Goal: Task Accomplishment & Management: Manage account settings

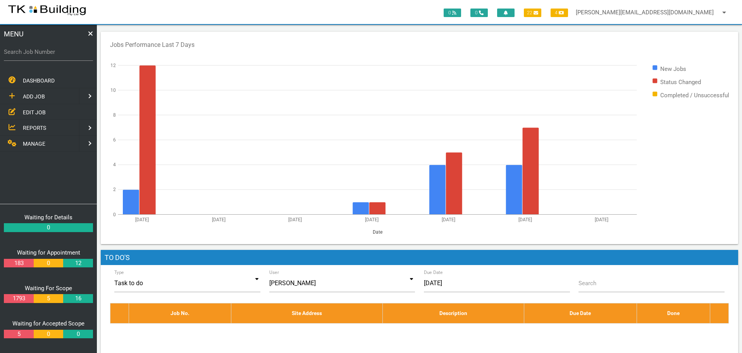
click at [31, 112] on span "EDIT JOB" at bounding box center [34, 112] width 23 height 6
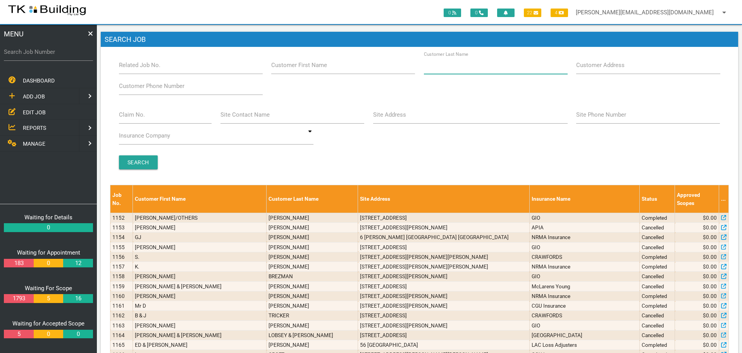
click at [496, 69] on input "Customer Last Name" at bounding box center [496, 65] width 144 height 18
type input "97414"
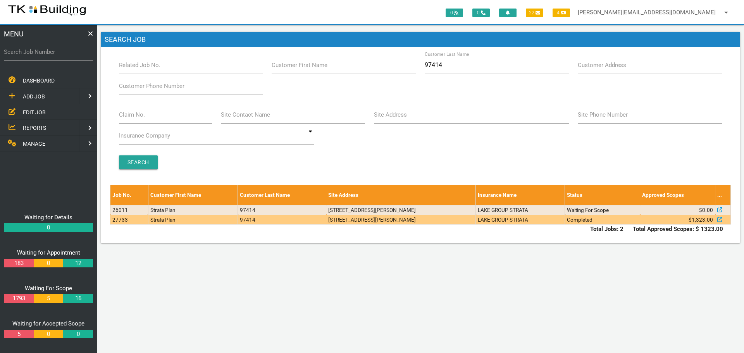
click at [463, 221] on td "4/20 Teak Cl, Fletcher NSW 2287, Australia" at bounding box center [401, 220] width 150 height 10
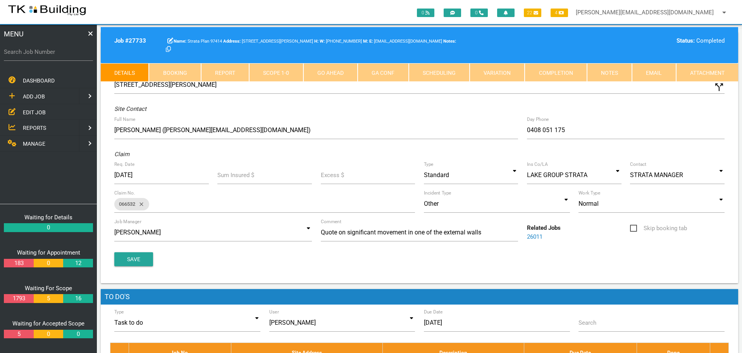
click at [183, 74] on link "Booking" at bounding box center [175, 72] width 52 height 19
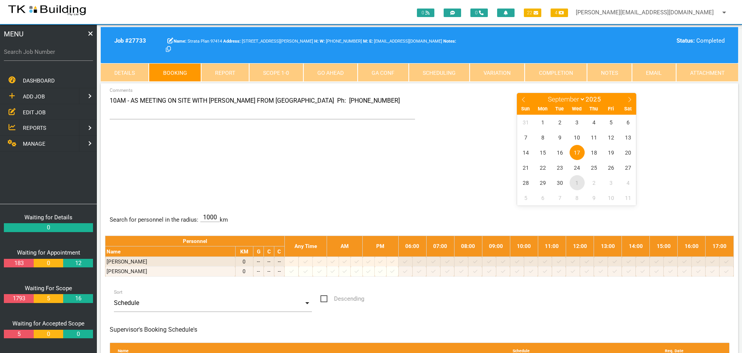
click at [577, 181] on span "1" at bounding box center [577, 182] width 15 height 15
select select "9"
click at [578, 121] on span "1" at bounding box center [577, 122] width 15 height 15
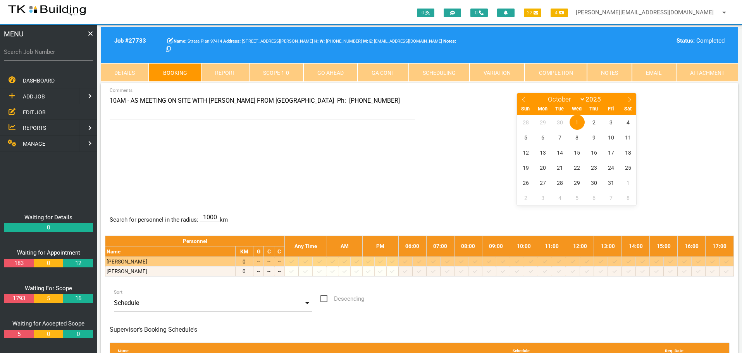
click at [603, 262] on icon at bounding box center [601, 261] width 4 height 3
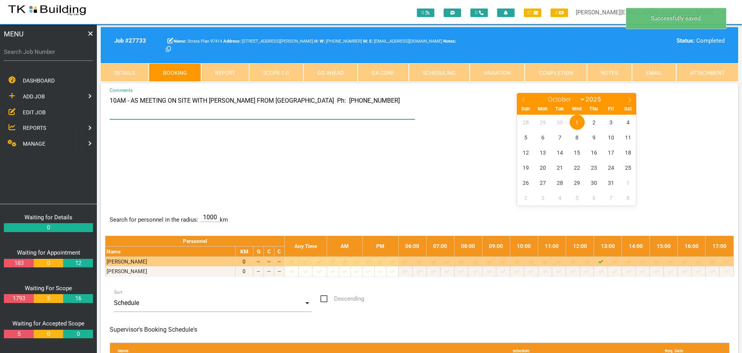
click at [110, 100] on textarea "10AM - AS MEETING ON SITE WITH GRAHAME FROM BAAM Ph: 0428 497 161" at bounding box center [263, 105] width 306 height 27
click at [205, 101] on textarea "1PM - AS MEETING ON SITE WITH GRAHAME FROM BAAM Ph: 0428 497 161" at bounding box center [263, 105] width 306 height 27
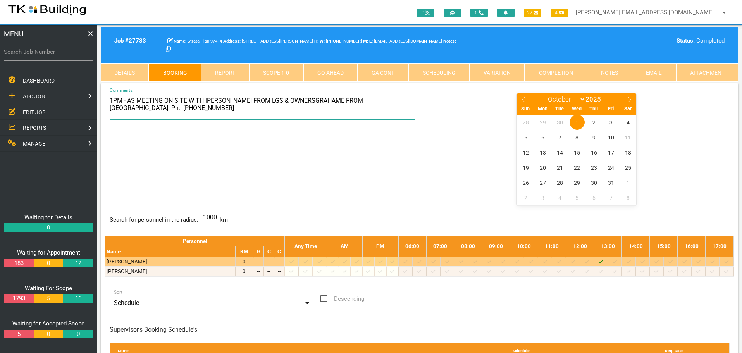
type textarea "1PM - AS MEETING ON SITE WITH NICOLE FROM LGS & OWNERSGRAHAME FROM BAAM Ph: 042…"
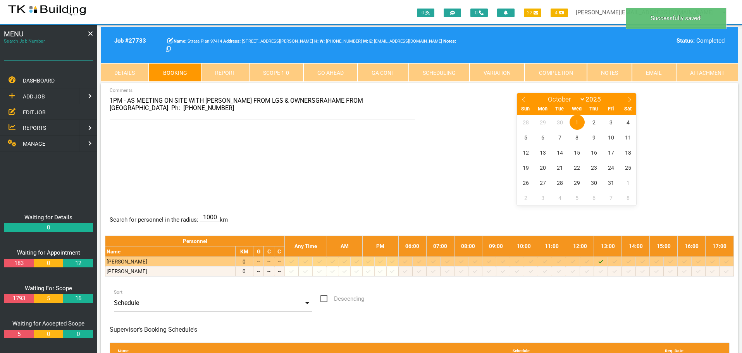
click at [61, 57] on input "Search Job Number" at bounding box center [48, 52] width 89 height 18
type input "28141"
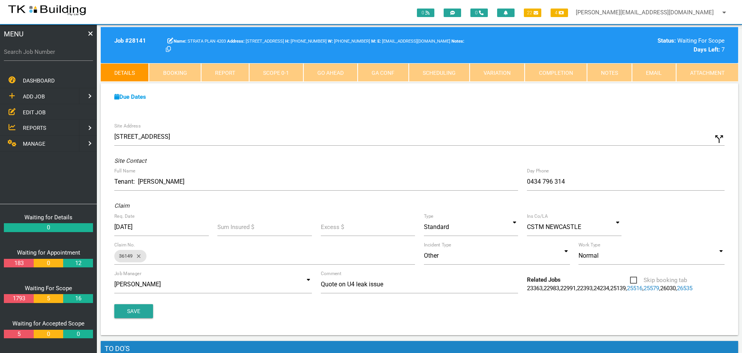
click at [606, 71] on link "Notes" at bounding box center [609, 72] width 45 height 19
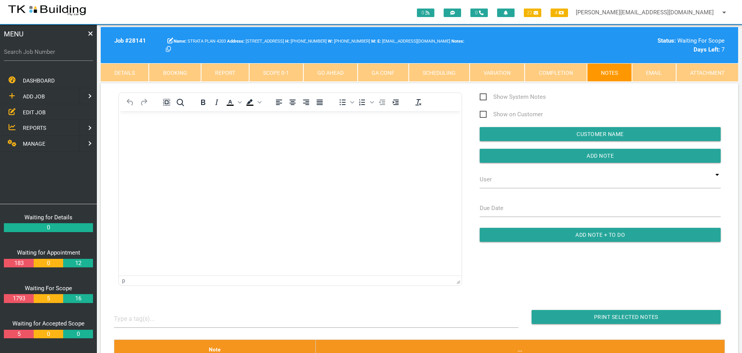
click at [152, 136] on body "Rich Text Area. Press ALT-0 for help." at bounding box center [290, 134] width 343 height 26
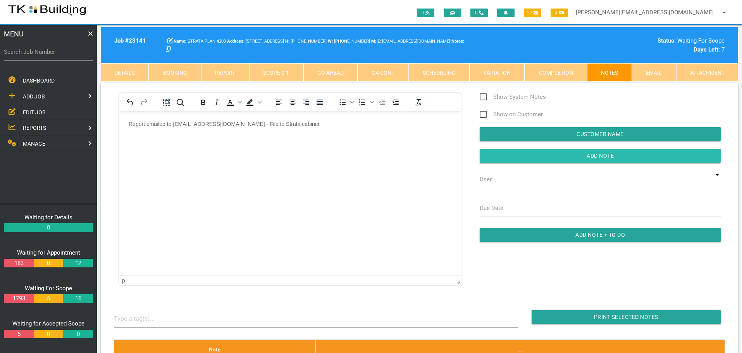
click at [509, 157] on input "button" at bounding box center [600, 156] width 241 height 14
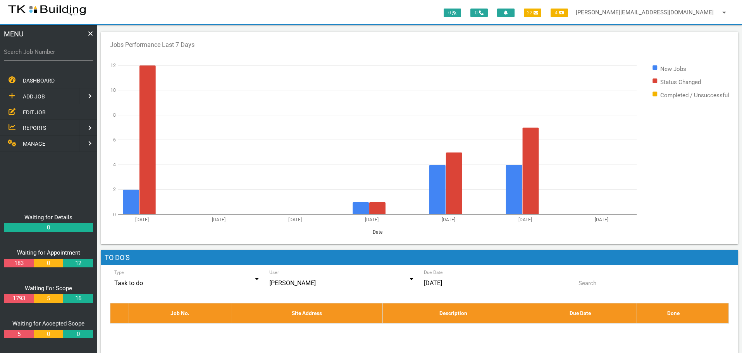
drag, startPoint x: 29, startPoint y: 110, endPoint x: 33, endPoint y: 108, distance: 4.5
click at [29, 110] on span "EDIT JOB" at bounding box center [34, 112] width 23 height 6
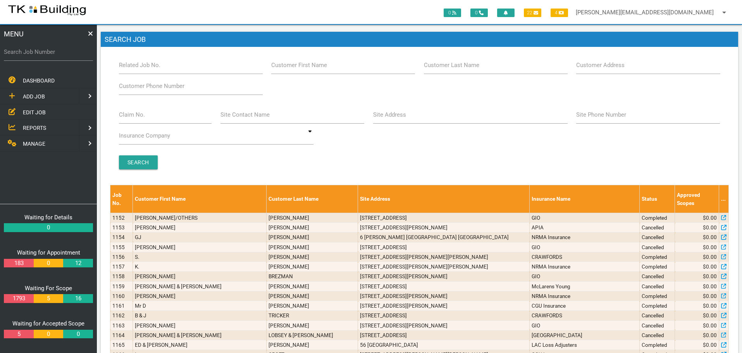
click at [443, 69] on label "Customer Last Name" at bounding box center [451, 65] width 55 height 9
click at [443, 69] on input "Customer Last Name" at bounding box center [496, 65] width 144 height 18
type input "74206"
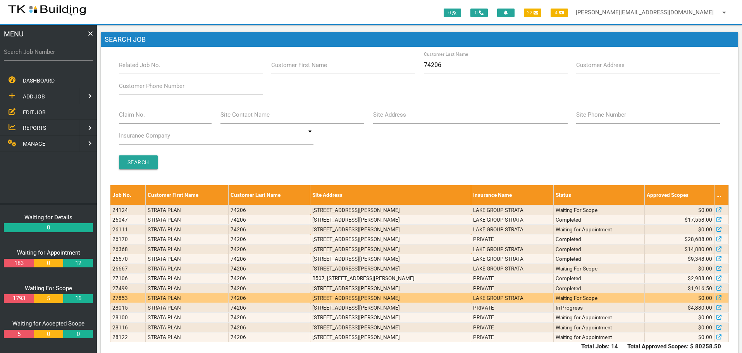
click at [433, 300] on td "[STREET_ADDRESS][PERSON_NAME]" at bounding box center [390, 298] width 161 height 10
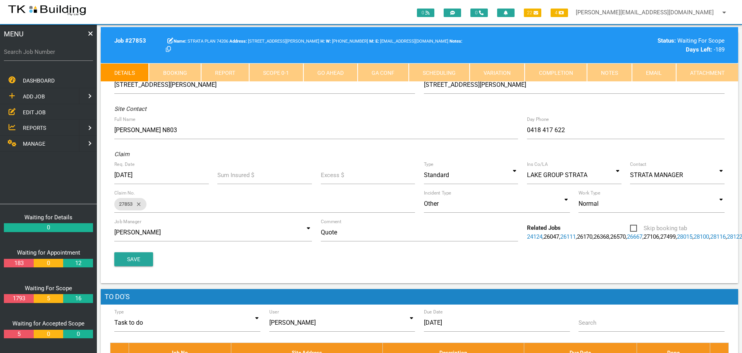
click at [618, 67] on link "Notes" at bounding box center [609, 72] width 45 height 19
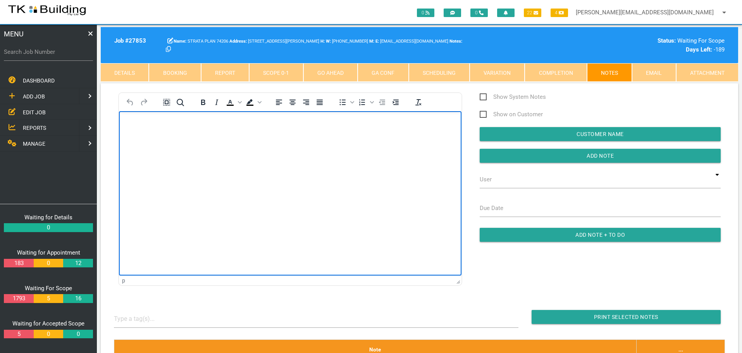
drag, startPoint x: 132, startPoint y: 130, endPoint x: 205, endPoint y: 277, distance: 164.7
click at [132, 130] on body "Rich Text Area. Press ALT-0 for help." at bounding box center [290, 134] width 343 height 26
click at [147, 128] on body "Rich Text Area. Press ALT-0 for help." at bounding box center [290, 134] width 343 height 26
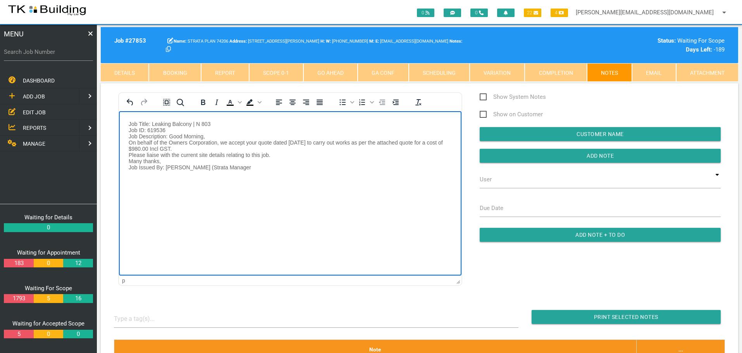
click at [129, 122] on p "Job Title: Leaking Balcony | N 803 Job ID: 619536 Job Description: Good Morning…" at bounding box center [290, 146] width 323 height 50
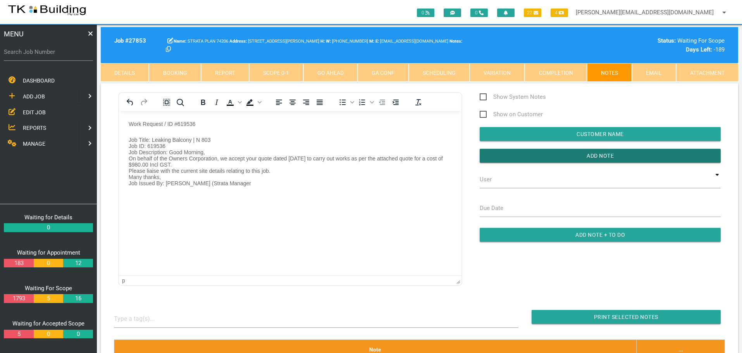
drag, startPoint x: 515, startPoint y: 160, endPoint x: 486, endPoint y: 172, distance: 31.2
click at [515, 160] on input "button" at bounding box center [600, 156] width 241 height 14
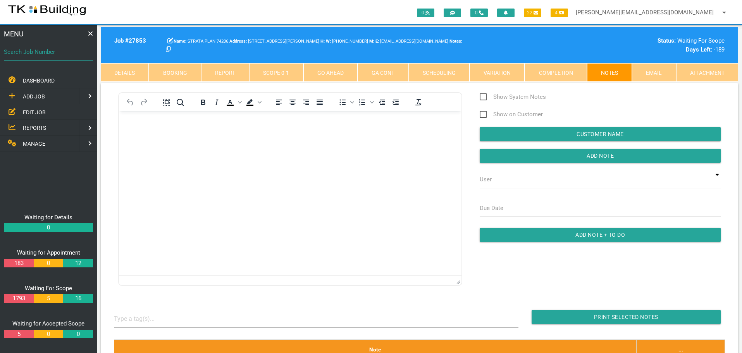
click at [45, 59] on input "Search Job Number" at bounding box center [48, 52] width 89 height 18
type input "27750"
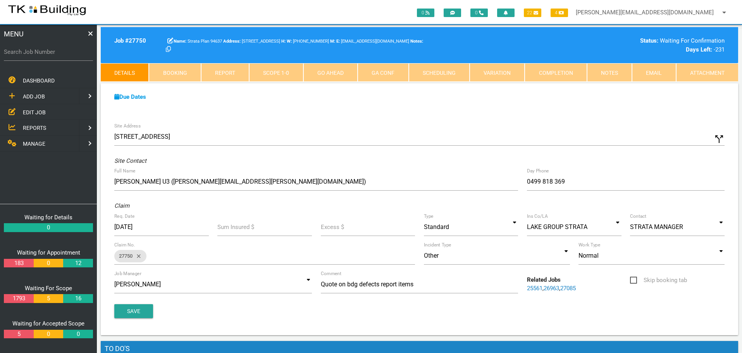
click at [37, 109] on span "EDIT JOB" at bounding box center [34, 112] width 23 height 6
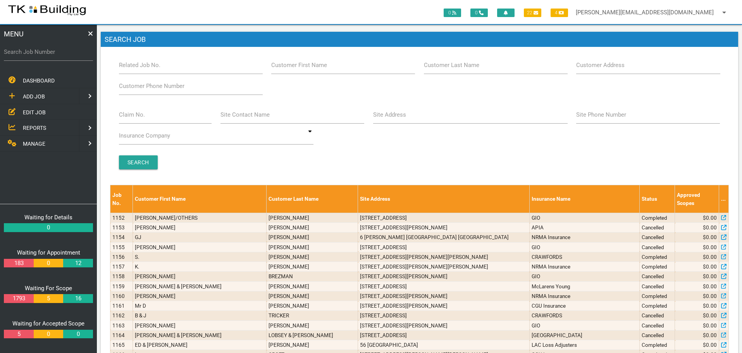
click at [391, 117] on label "Site Address" at bounding box center [389, 114] width 33 height 9
click at [391, 117] on input "Site Address" at bounding box center [470, 115] width 195 height 18
type input "18 selwyn"
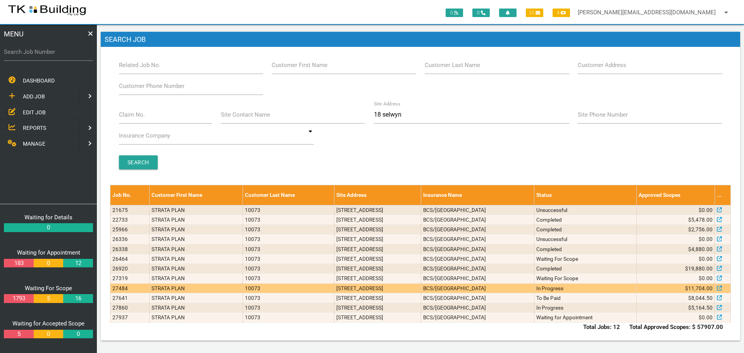
click at [421, 291] on td "Units 4 & 8, 18 Selwyn St, Merewether NSW 2291" at bounding box center [377, 288] width 86 height 10
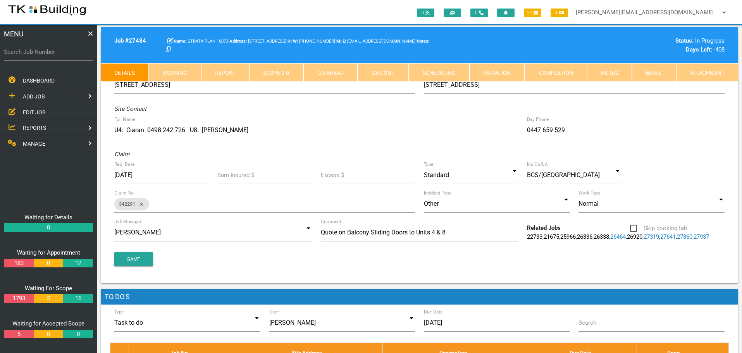
click at [611, 72] on link "Notes" at bounding box center [609, 72] width 45 height 19
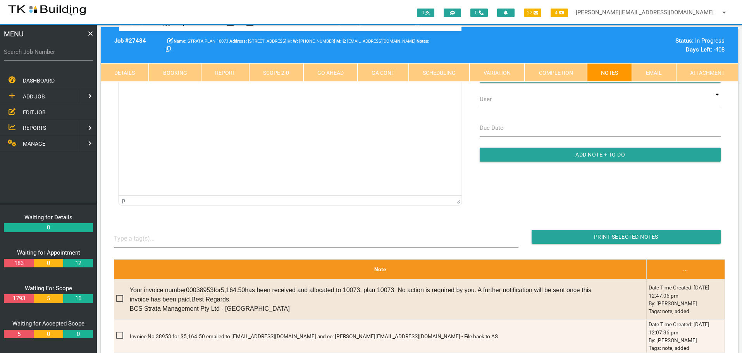
scroll to position [78, 0]
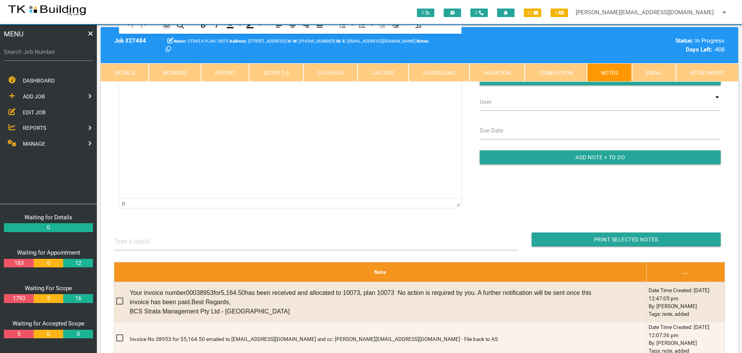
click at [26, 112] on span "EDIT JOB" at bounding box center [34, 112] width 23 height 6
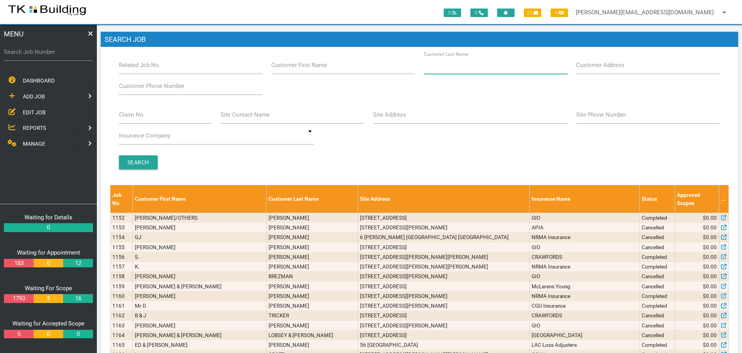
click at [482, 66] on input "Customer Last Name" at bounding box center [496, 65] width 144 height 18
type input "10073"
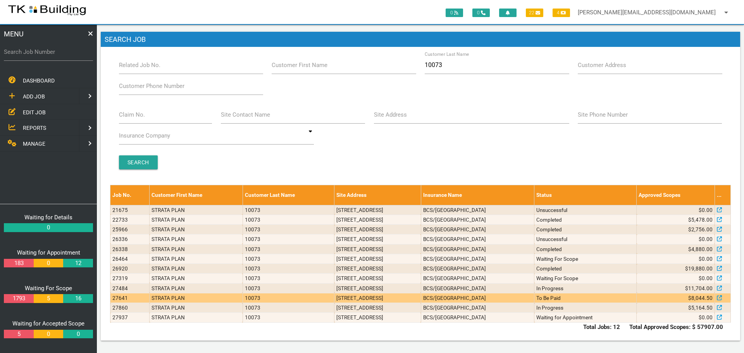
click at [421, 299] on td "6/18 Selwyn St, Merewether NSW 2291, Australia" at bounding box center [377, 298] width 86 height 10
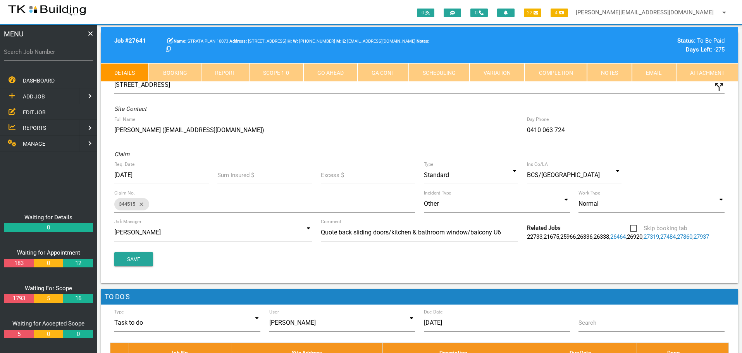
click at [603, 74] on link "Notes" at bounding box center [609, 72] width 45 height 19
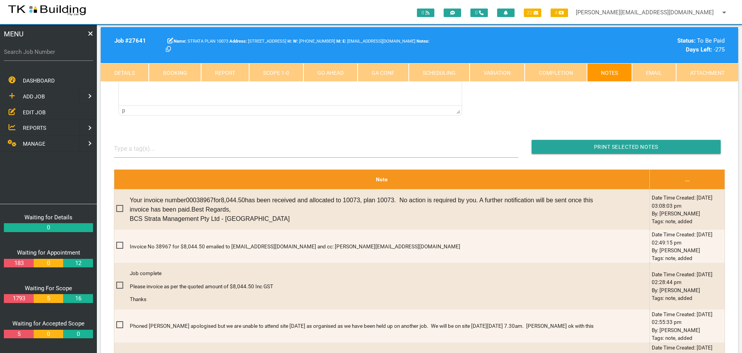
click at [31, 112] on span "EDIT JOB" at bounding box center [34, 112] width 23 height 6
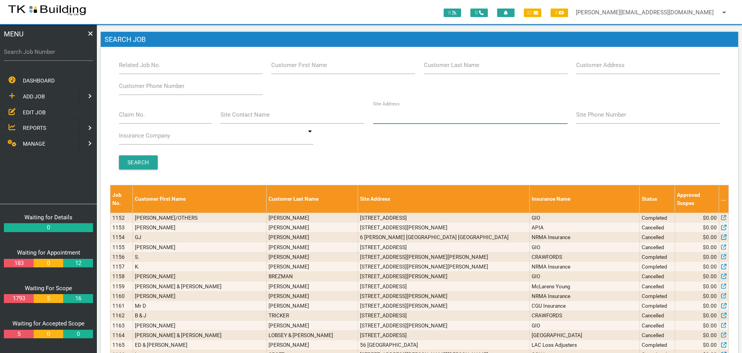
click at [434, 118] on input "Site Address" at bounding box center [470, 115] width 195 height 18
type input "Furracabad"
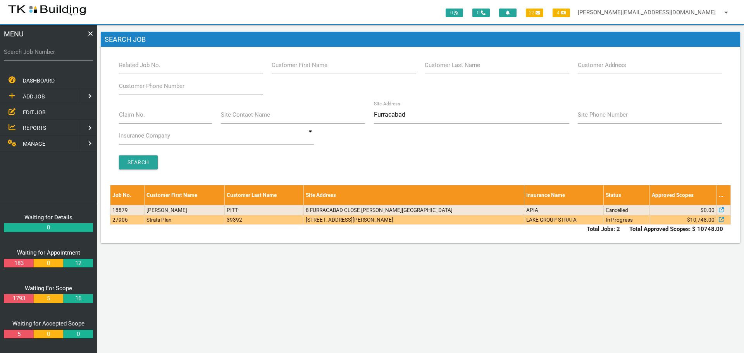
click at [486, 223] on td "[STREET_ADDRESS][PERSON_NAME]" at bounding box center [413, 220] width 221 height 10
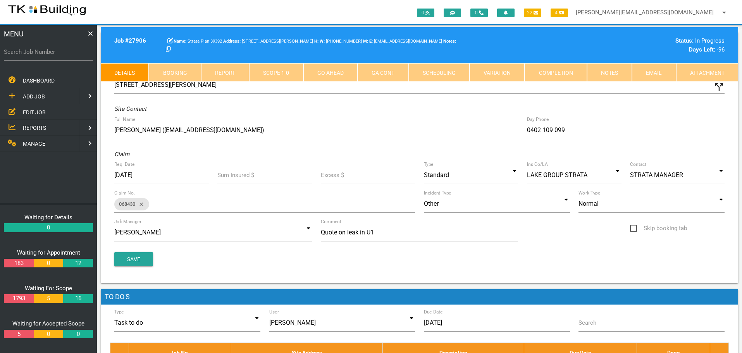
click at [186, 71] on link "Booking" at bounding box center [175, 72] width 52 height 19
select select "8"
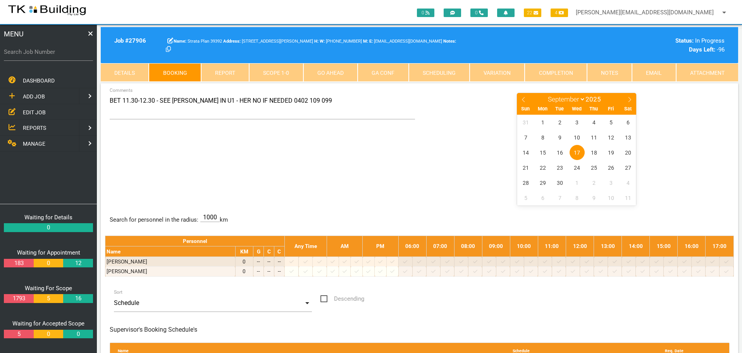
click at [285, 76] on link "Scope 1 - 0" at bounding box center [276, 72] width 54 height 19
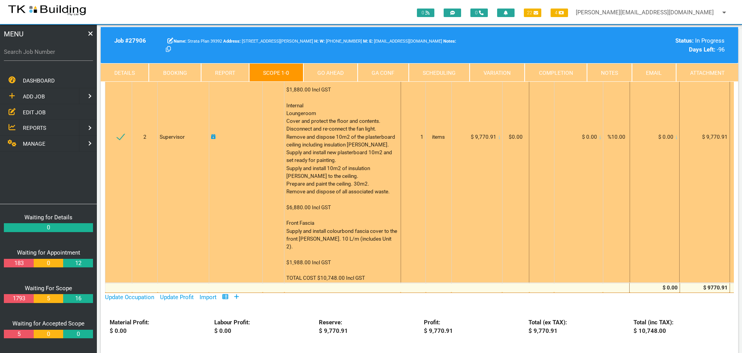
scroll to position [39, 0]
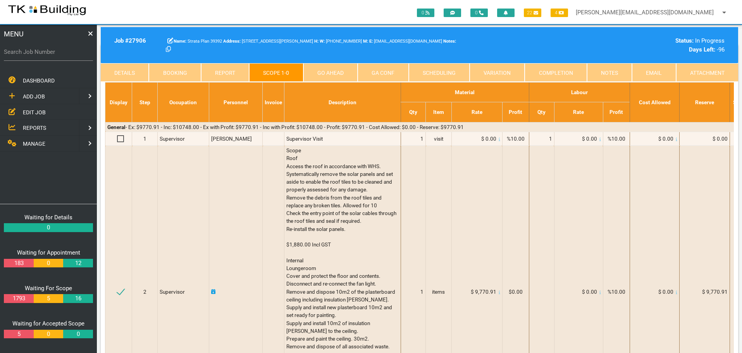
click at [135, 71] on link "Details" at bounding box center [125, 72] width 48 height 19
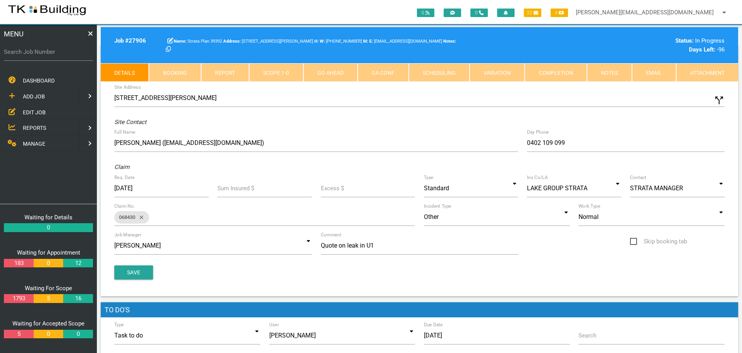
click at [273, 74] on link "Scope 1 - 0" at bounding box center [276, 72] width 54 height 19
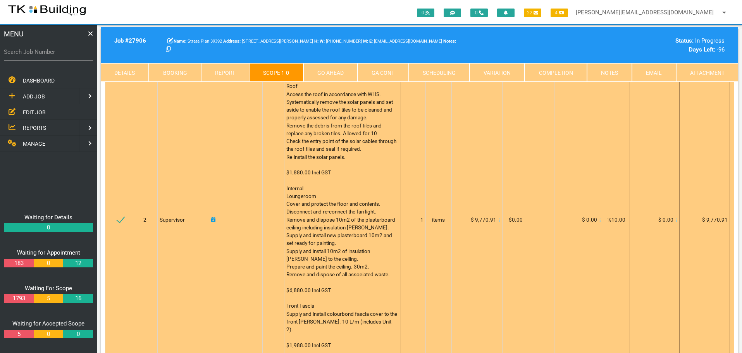
scroll to position [116, 0]
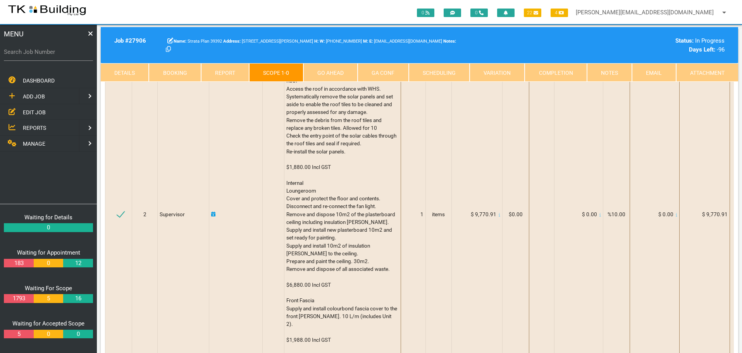
click at [613, 72] on link "Notes" at bounding box center [609, 72] width 45 height 19
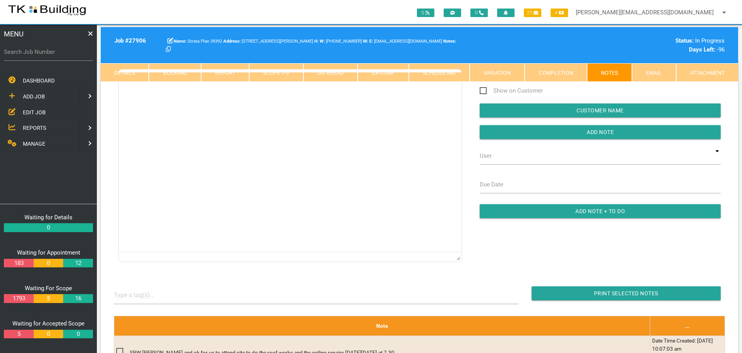
scroll to position [0, 0]
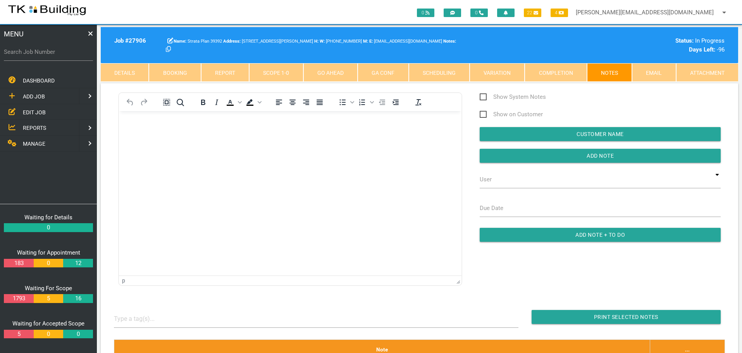
click at [137, 128] on body "Rich Text Area. Press ALT-0 for help." at bounding box center [290, 134] width 343 height 26
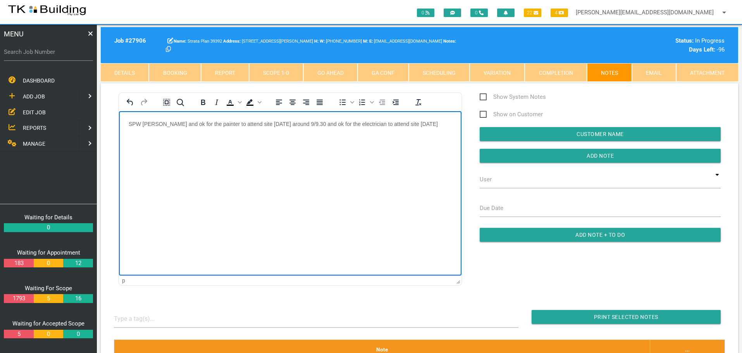
click at [276, 122] on p "SPW Marianne and ok for the painter to attend site tomorrow around 9/9.30 and o…" at bounding box center [290, 124] width 323 height 6
click at [446, 122] on p "SPW Marianne and ok for the painter to attend site tomorrow (18/9) around 9/9.3…" at bounding box center [290, 127] width 323 height 12
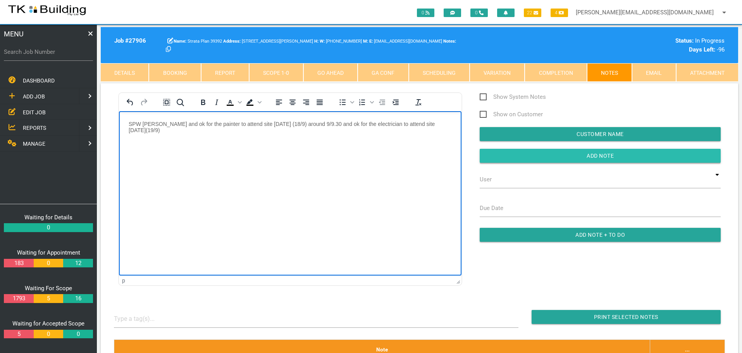
click at [536, 157] on input "Add Note" at bounding box center [600, 156] width 241 height 14
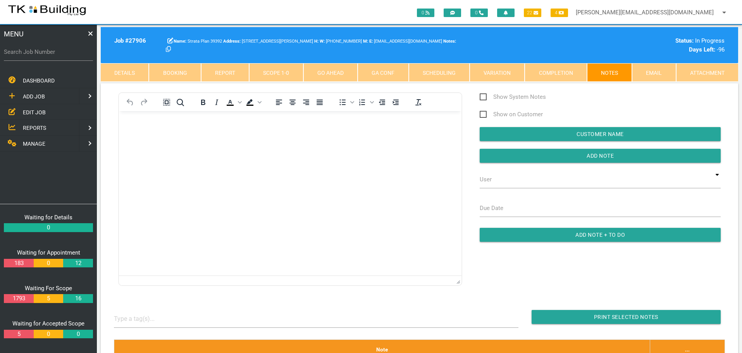
drag, startPoint x: 0, startPoint y: 0, endPoint x: 121, endPoint y: 71, distance: 140.3
click at [121, 71] on link "Details" at bounding box center [125, 72] width 48 height 19
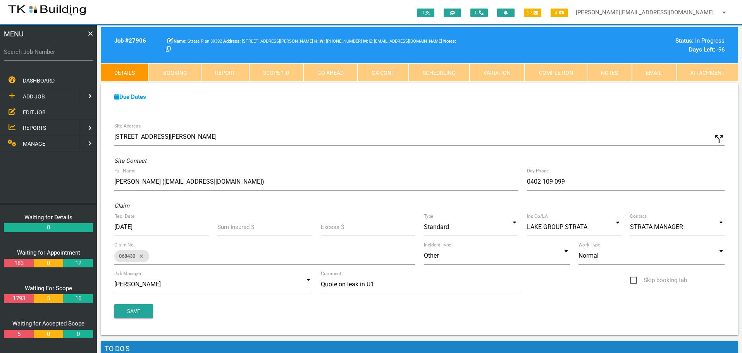
click at [603, 71] on link "Notes" at bounding box center [609, 72] width 45 height 19
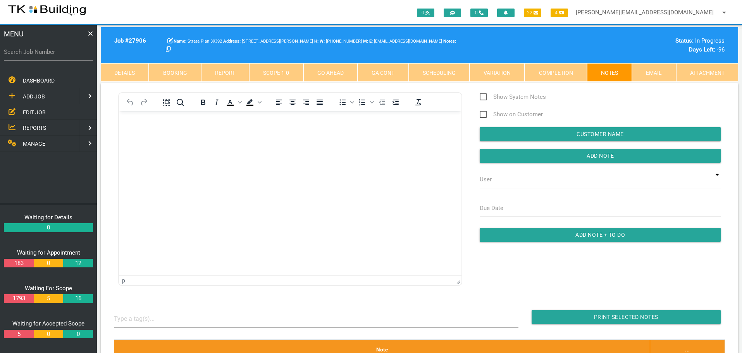
click at [136, 122] on p "Rich Text Area. Press ALT-0 for help." at bounding box center [290, 124] width 323 height 6
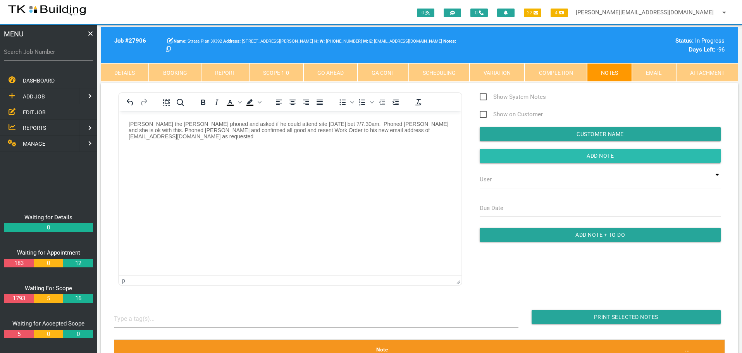
click at [515, 155] on input "button" at bounding box center [600, 156] width 241 height 14
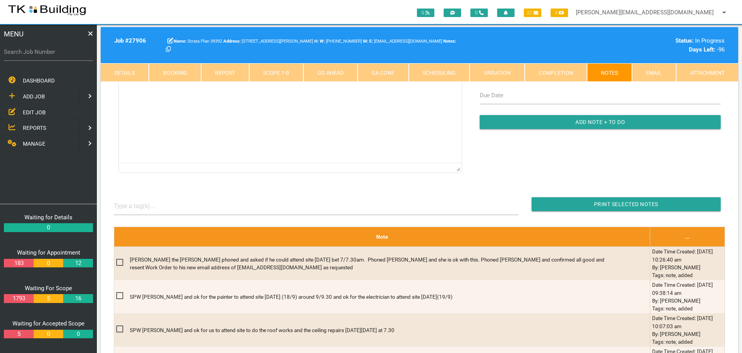
scroll to position [116, 0]
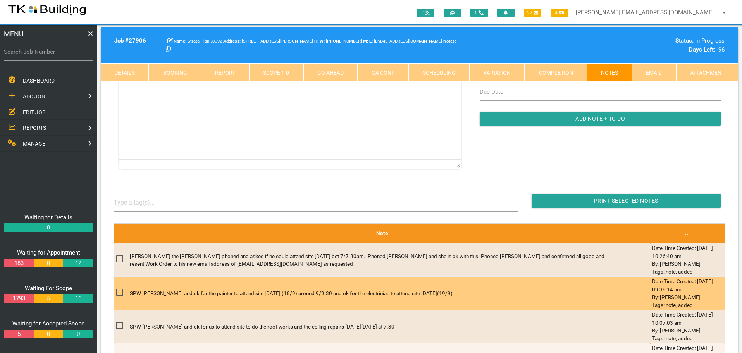
click at [118, 291] on span at bounding box center [123, 293] width 14 height 10
click at [118, 291] on input "checkbox" at bounding box center [118, 290] width 5 height 5
checkbox input "true"
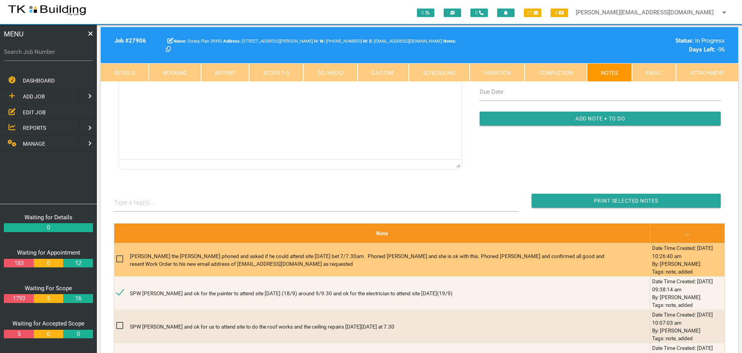
click at [119, 258] on span at bounding box center [123, 259] width 14 height 10
click at [119, 258] on input "checkbox" at bounding box center [118, 256] width 5 height 5
checkbox input "true"
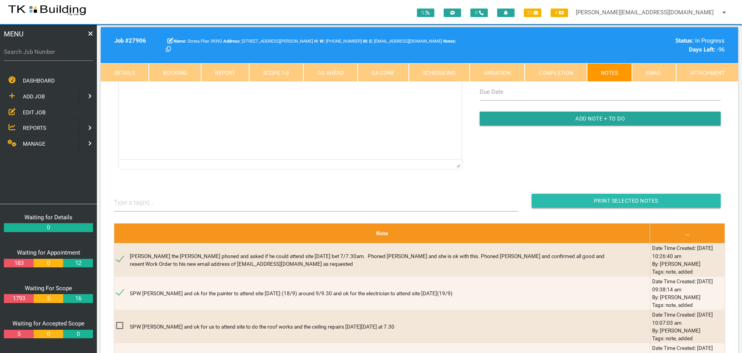
click at [567, 198] on input "button" at bounding box center [626, 201] width 189 height 14
click at [55, 54] on label "Search Job Number" at bounding box center [48, 52] width 89 height 9
click at [55, 54] on input "Search Job Number" at bounding box center [48, 52] width 89 height 18
type input "27750"
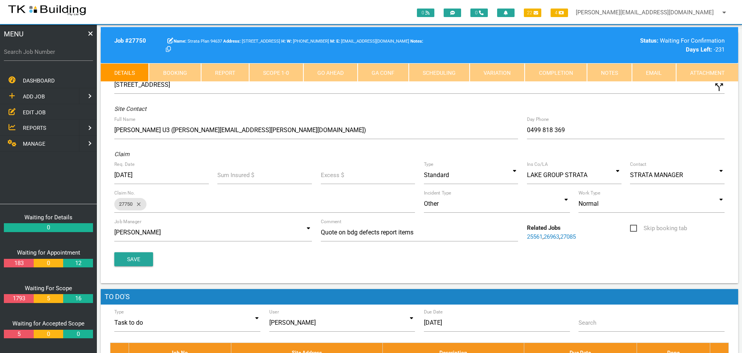
click at [618, 73] on link "Notes" at bounding box center [609, 72] width 45 height 19
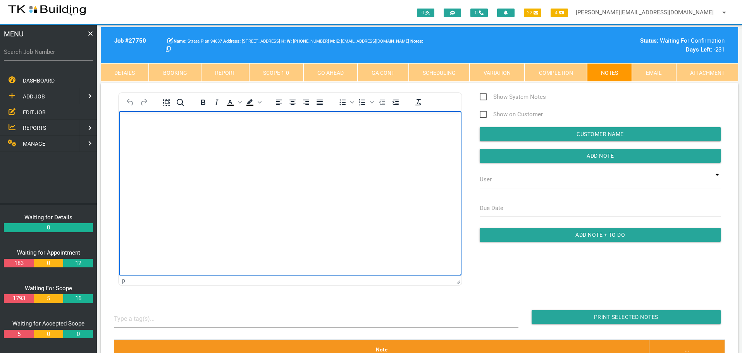
click at [128, 123] on body "Rich Text Area. Press ALT-0 for help." at bounding box center [290, 134] width 343 height 26
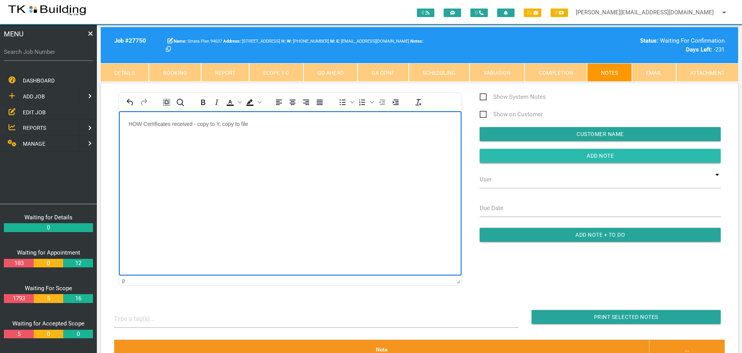
click at [515, 157] on input "Add Note" at bounding box center [600, 156] width 241 height 14
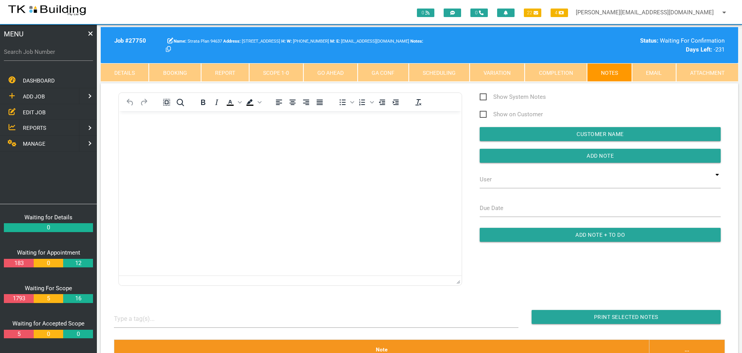
click at [32, 113] on span "EDIT JOB" at bounding box center [34, 112] width 23 height 6
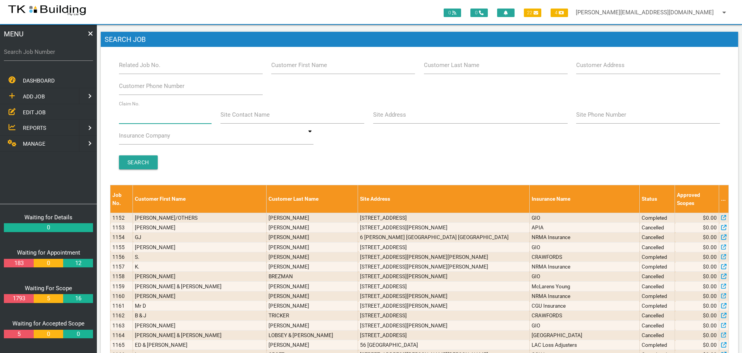
click at [147, 121] on input "Claim No." at bounding box center [165, 115] width 93 height 18
type input "36188"
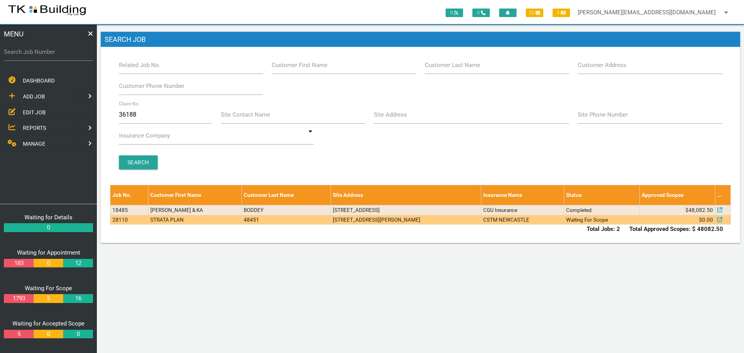
click at [390, 223] on td "[STREET_ADDRESS][PERSON_NAME]" at bounding box center [406, 220] width 151 height 10
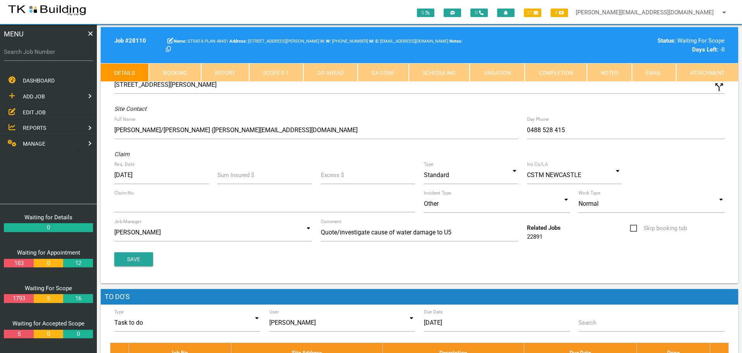
click at [614, 69] on link "Notes" at bounding box center [609, 72] width 45 height 19
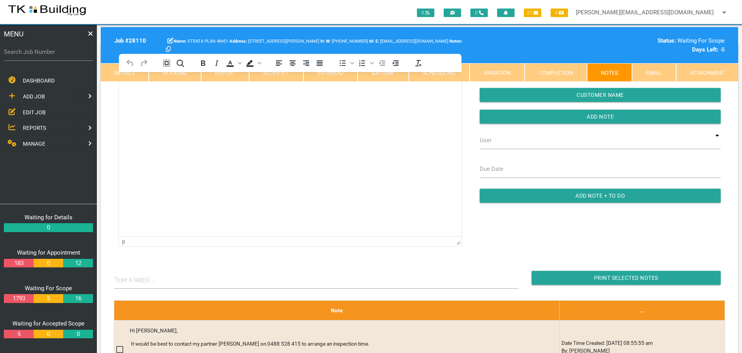
scroll to position [39, 0]
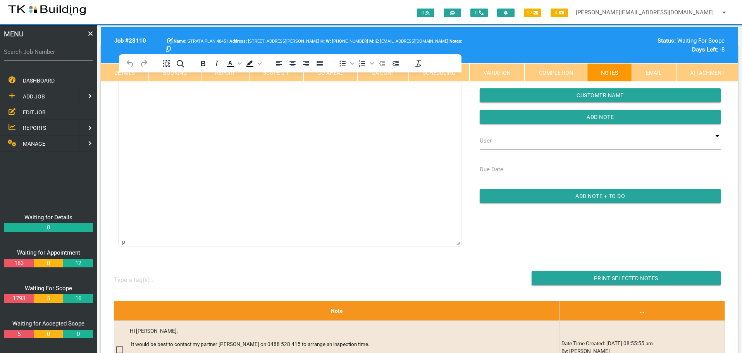
click at [173, 76] on link "Booking" at bounding box center [175, 72] width 52 height 19
select select "8"
